Goal: Information Seeking & Learning: Find specific fact

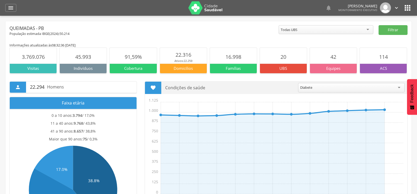
drag, startPoint x: 0, startPoint y: 0, endPoint x: 12, endPoint y: 12, distance: 16.7
click at [12, 11] on div "" at bounding box center [10, 8] width 11 height 8
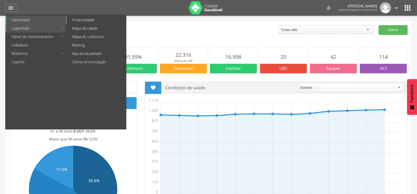
click at [80, 19] on link "Produtividade" at bounding box center [96, 20] width 59 height 8
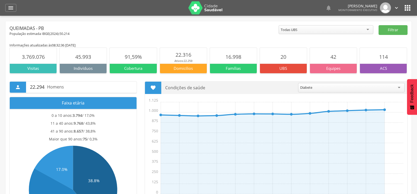
type input "**********"
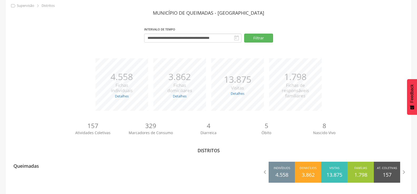
scroll to position [23, 0]
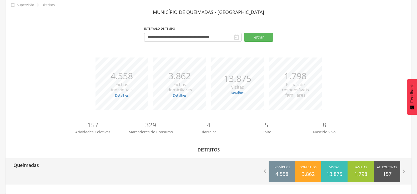
click at [31, 169] on div "Queimadas" at bounding box center [23, 165] width 29 height 13
type input "**********"
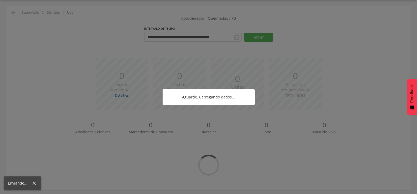
scroll to position [16, 0]
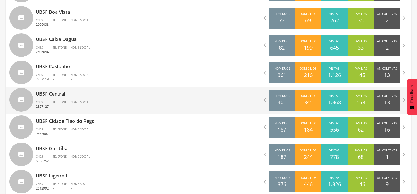
click at [62, 101] on span "Telefone" at bounding box center [60, 102] width 14 height 4
type input "**********"
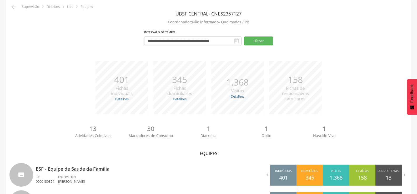
scroll to position [54, 0]
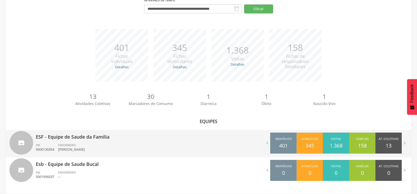
click at [67, 135] on p "ESF - Equipe de Saude da Familia" at bounding box center [120, 135] width 169 height 11
type input "**********"
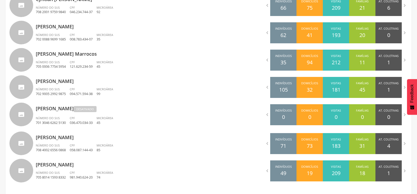
scroll to position [312, 0]
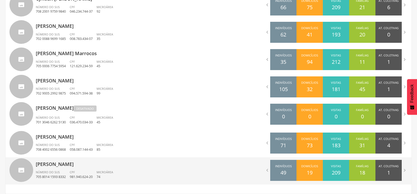
click at [65, 173] on div "Número do SUS 705 8014 1593 8332" at bounding box center [53, 174] width 34 height 9
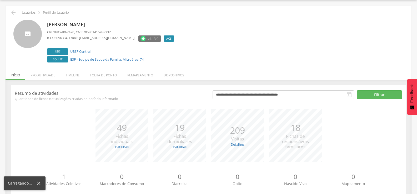
scroll to position [30, 0]
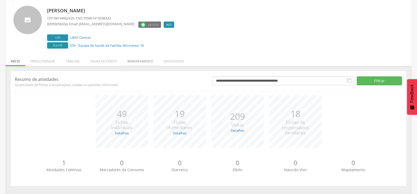
click at [135, 63] on li "Remapeamento" at bounding box center [140, 60] width 36 height 12
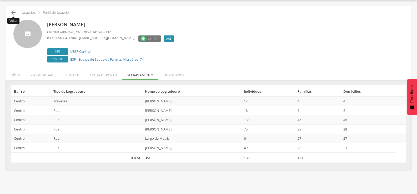
click at [14, 12] on icon "" at bounding box center [13, 12] width 6 height 6
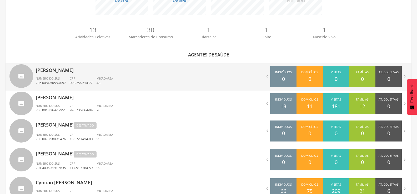
click at [68, 79] on div "Número do SUS 705 0084 5058 4057" at bounding box center [53, 81] width 34 height 9
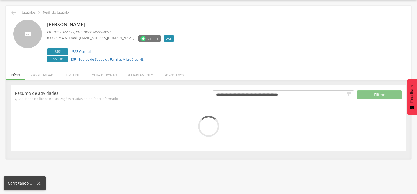
scroll to position [30, 0]
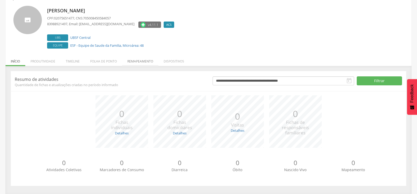
click at [139, 62] on li "Remapeamento" at bounding box center [140, 60] width 36 height 12
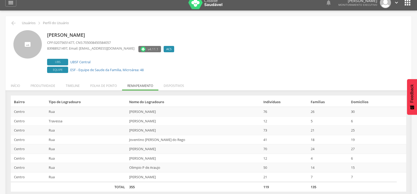
scroll to position [0, 0]
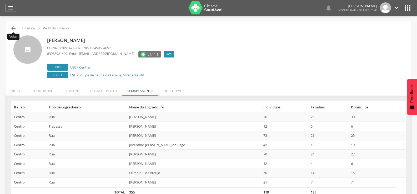
click at [13, 28] on icon "" at bounding box center [13, 28] width 6 height 6
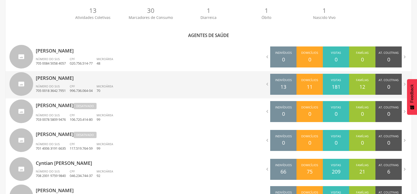
click at [57, 87] on span "Número do SUS" at bounding box center [48, 86] width 24 height 4
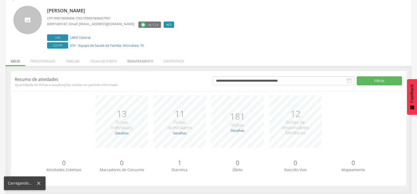
click at [140, 60] on li "Remapeamento" at bounding box center [140, 60] width 36 height 12
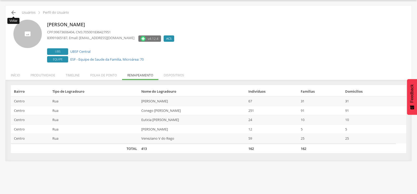
click at [14, 13] on icon "" at bounding box center [13, 12] width 6 height 6
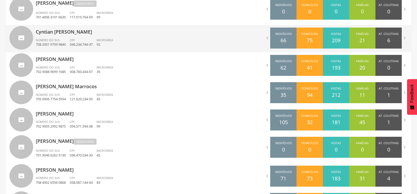
click at [70, 39] on div "Número do SUS 708 2001 9759 9840" at bounding box center [53, 42] width 34 height 9
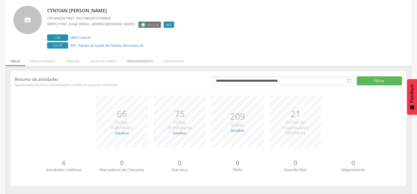
click at [145, 62] on li "Remapeamento" at bounding box center [140, 60] width 36 height 12
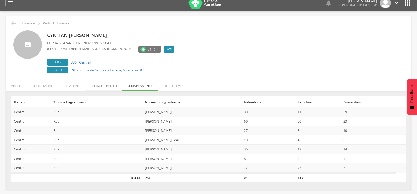
scroll to position [0, 0]
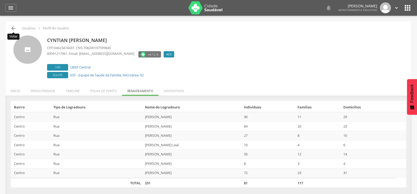
click at [12, 28] on icon "" at bounding box center [13, 28] width 6 height 6
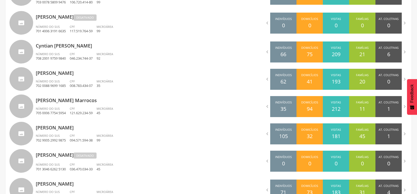
scroll to position [279, 0]
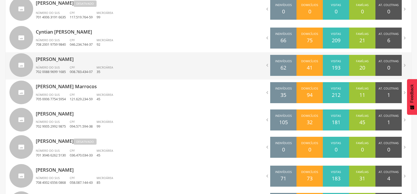
click at [62, 66] on div "Número do SUS 702 0088 9699 1685" at bounding box center [53, 70] width 34 height 9
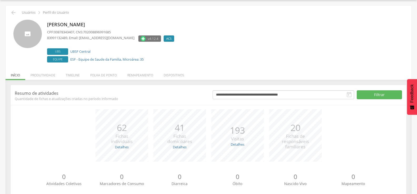
scroll to position [30, 0]
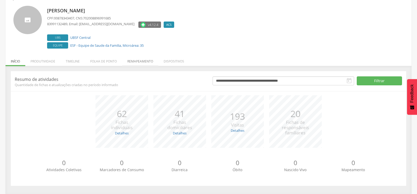
click at [134, 62] on li "Remapeamento" at bounding box center [140, 60] width 36 height 12
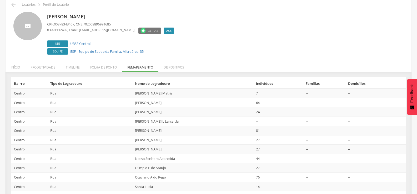
scroll to position [0, 0]
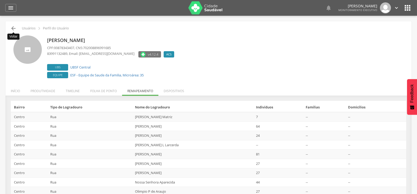
click at [12, 28] on icon "" at bounding box center [13, 28] width 6 height 6
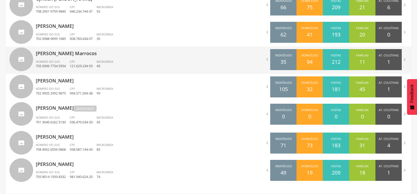
click at [72, 60] on span "CPF" at bounding box center [72, 62] width 5 height 4
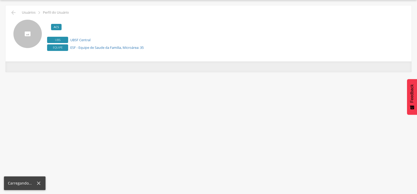
scroll to position [16, 0]
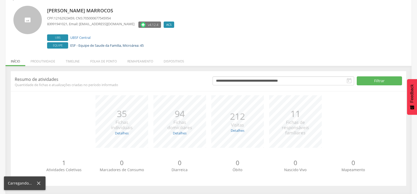
click at [144, 62] on li "Remapeamento" at bounding box center [140, 60] width 36 height 12
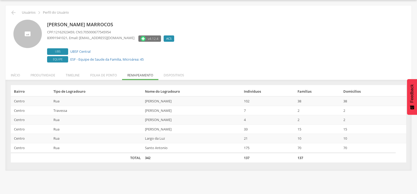
scroll to position [0, 0]
